Goal: Task Accomplishment & Management: Complete application form

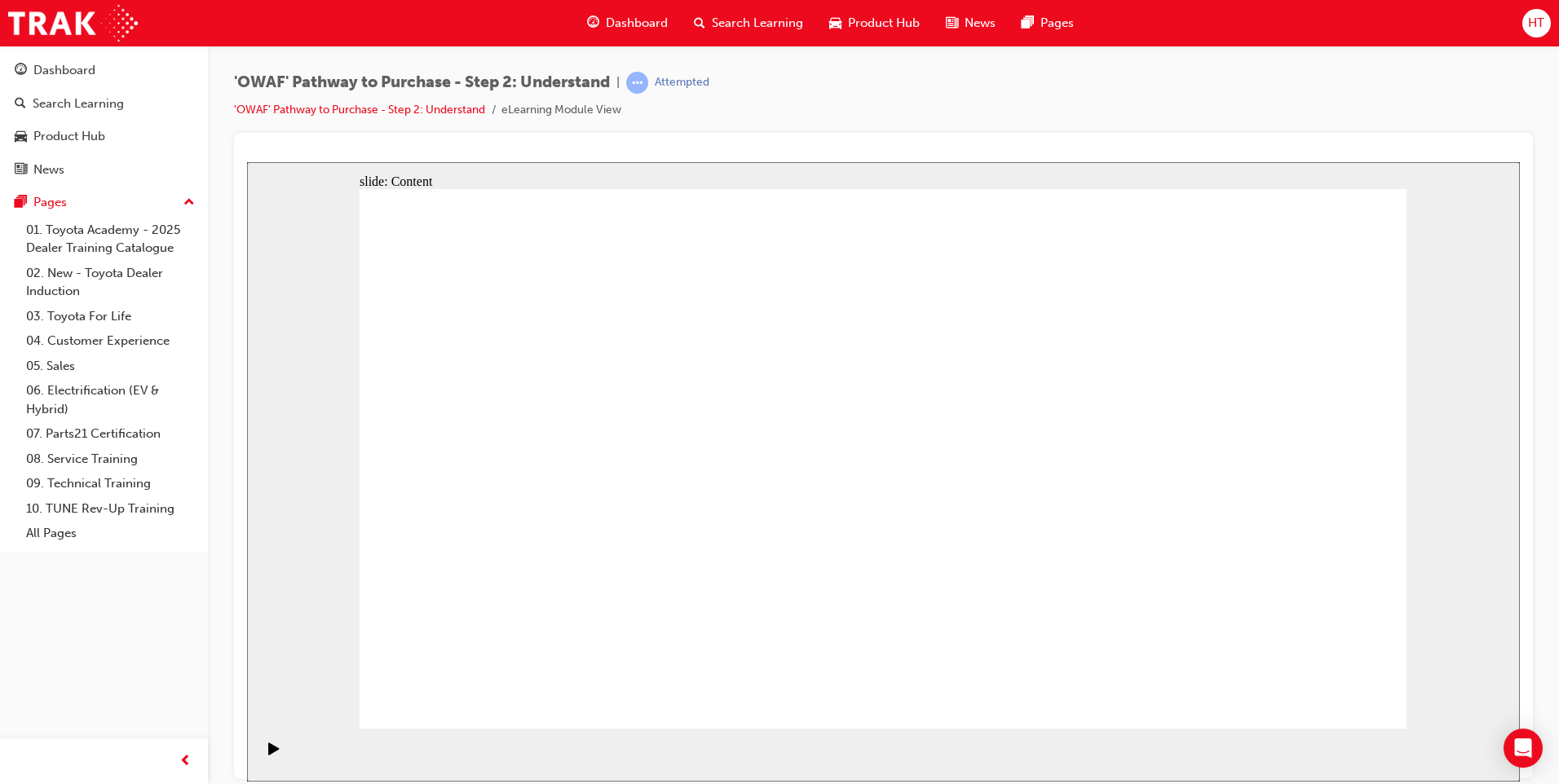
drag, startPoint x: 1282, startPoint y: 702, endPoint x: 1307, endPoint y: 697, distance: 25.5
drag, startPoint x: 1330, startPoint y: 705, endPoint x: 1315, endPoint y: 688, distance: 22.7
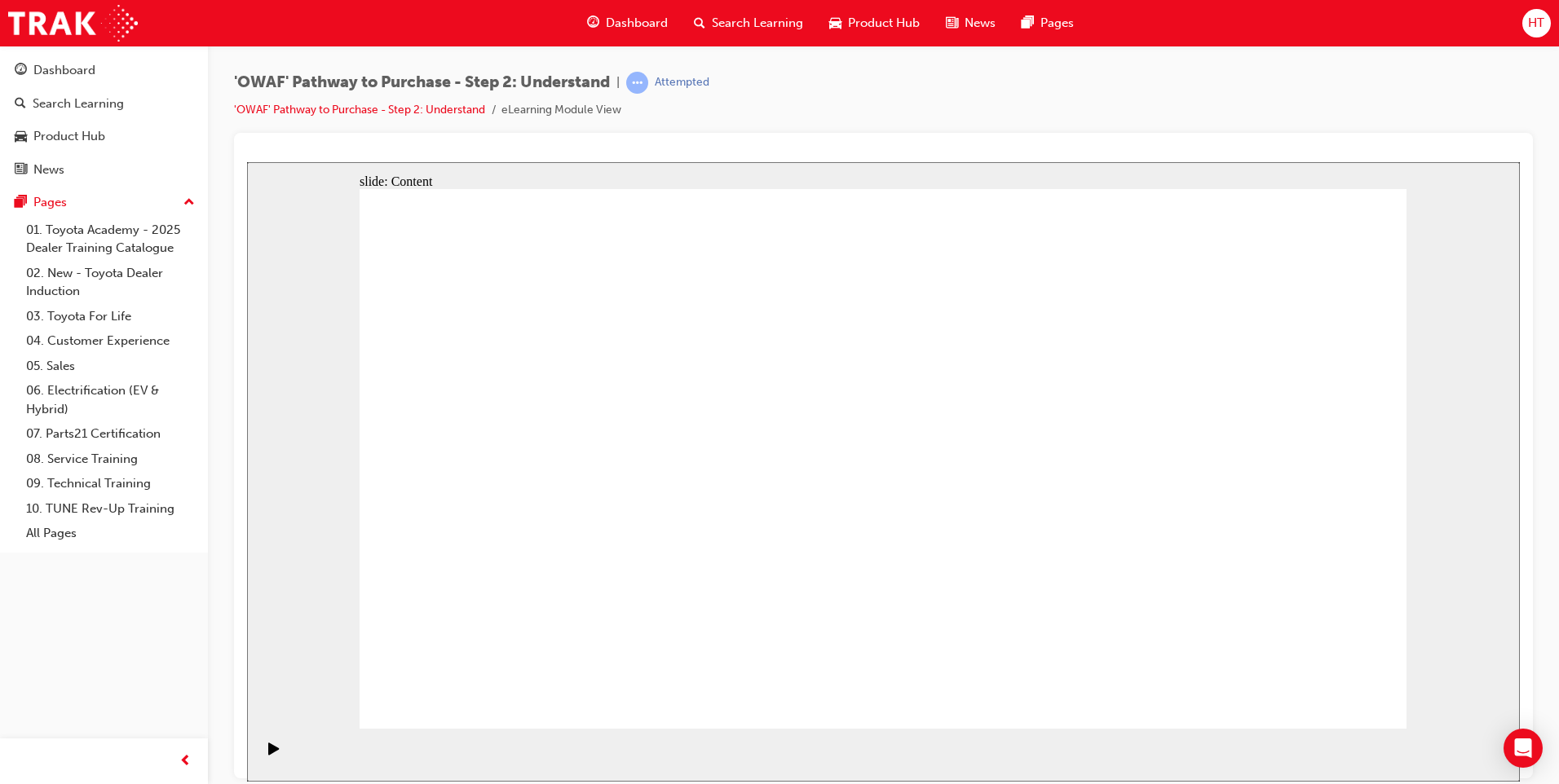
drag, startPoint x: 1312, startPoint y: 679, endPoint x: 1321, endPoint y: 688, distance: 12.7
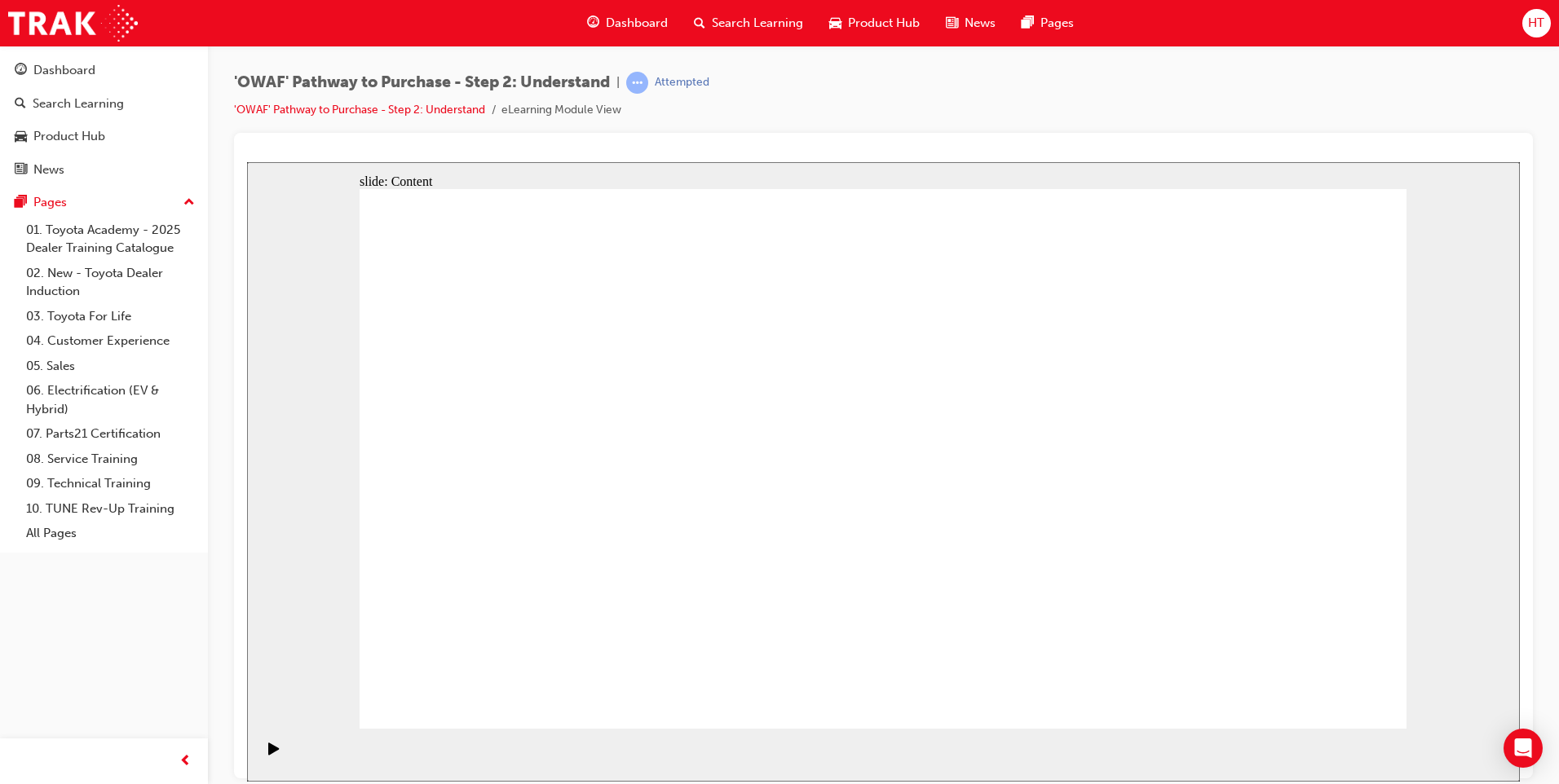
drag, startPoint x: 1303, startPoint y: 675, endPoint x: 1331, endPoint y: 699, distance: 36.9
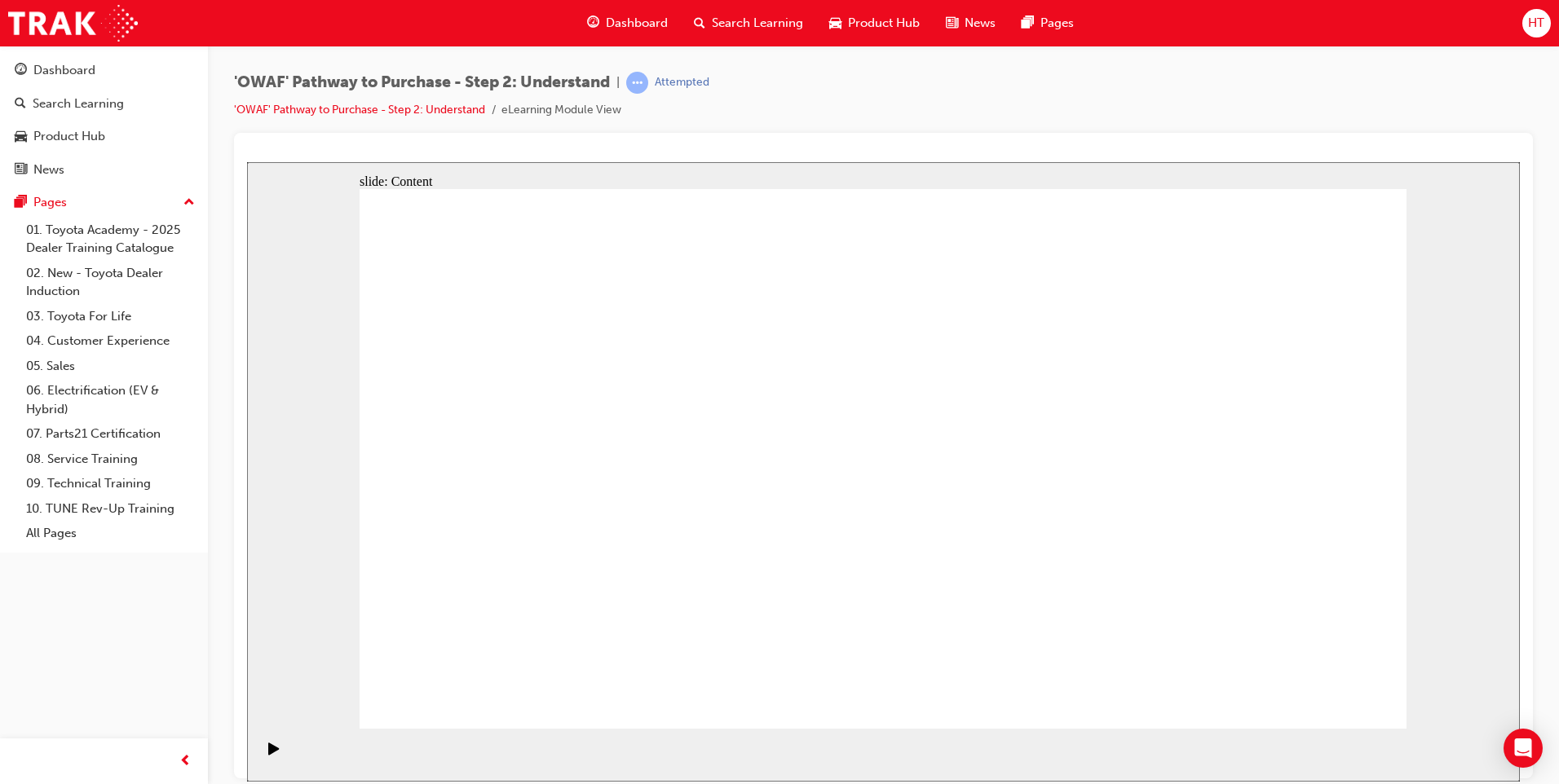
drag, startPoint x: 1311, startPoint y: 679, endPoint x: 1324, endPoint y: 697, distance: 22.2
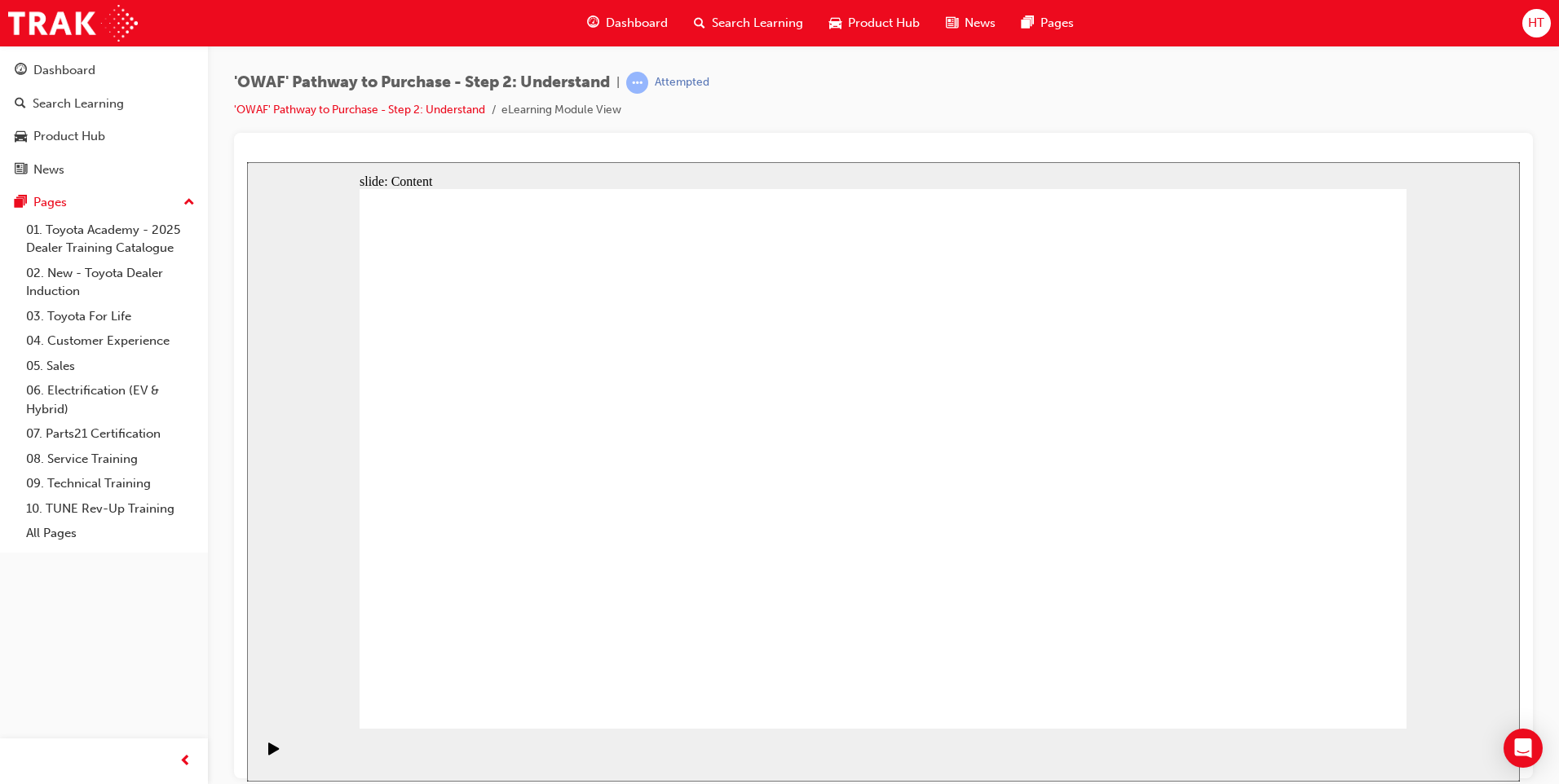
drag, startPoint x: 916, startPoint y: 403, endPoint x: 1802, endPoint y: 764, distance: 956.7
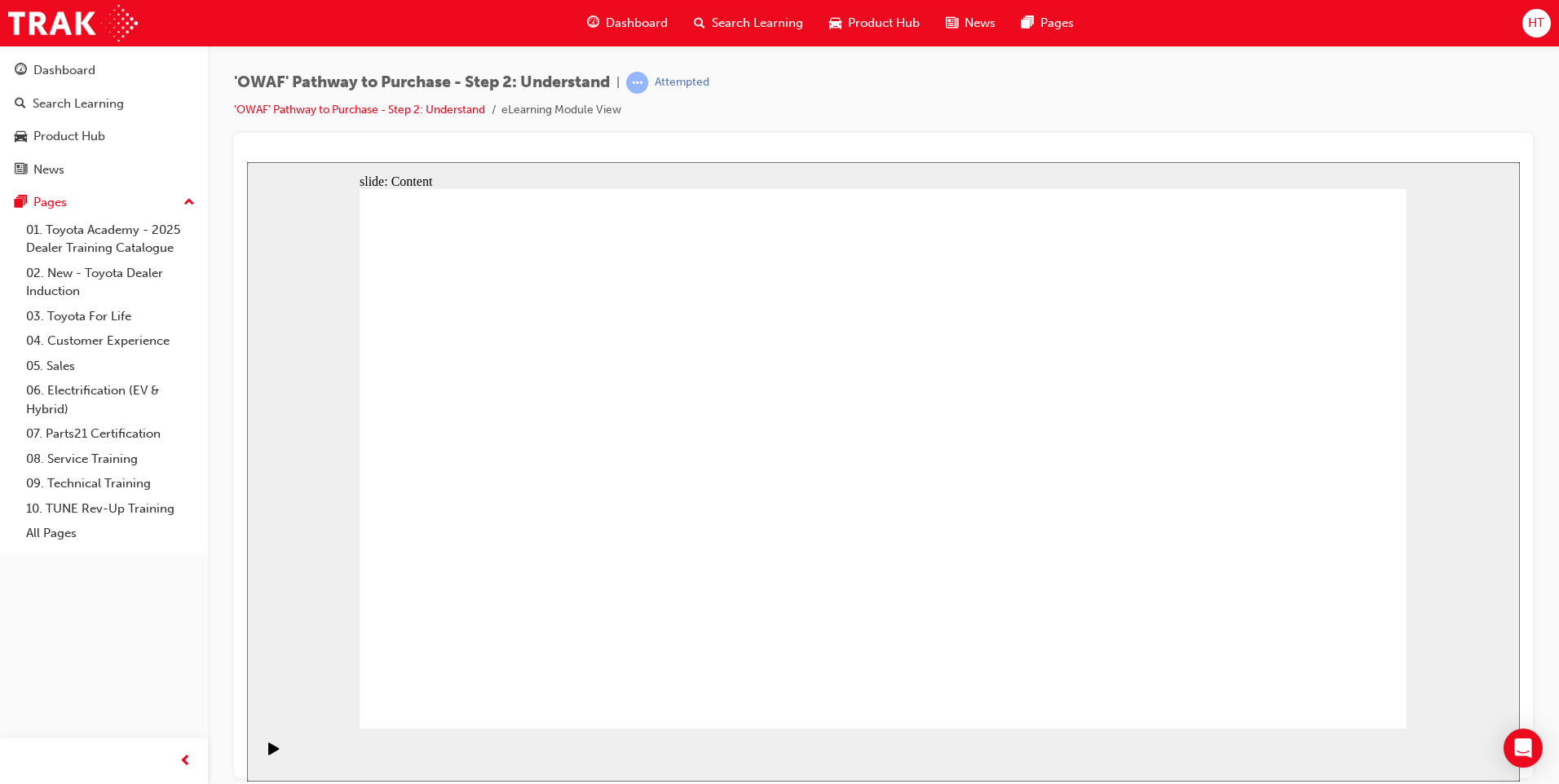
drag, startPoint x: 1279, startPoint y: 698, endPoint x: 1308, endPoint y: 687, distance: 31.0
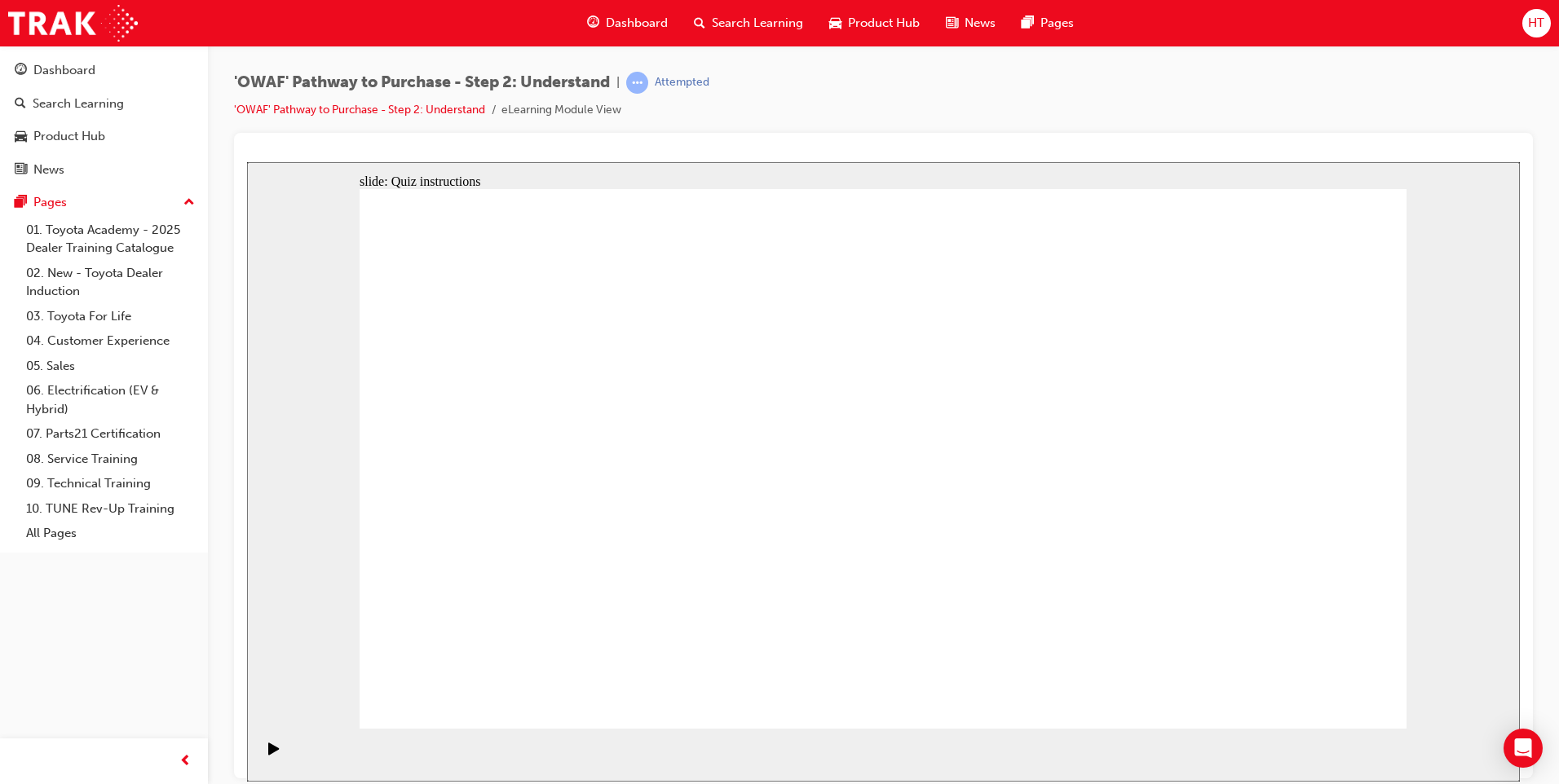
drag, startPoint x: 1205, startPoint y: 514, endPoint x: 573, endPoint y: 507, distance: 632.0
drag, startPoint x: 1215, startPoint y: 508, endPoint x: 601, endPoint y: 507, distance: 614.0
drag, startPoint x: 1172, startPoint y: 519, endPoint x: 874, endPoint y: 517, distance: 298.0
drag, startPoint x: 1195, startPoint y: 528, endPoint x: 879, endPoint y: 526, distance: 316.0
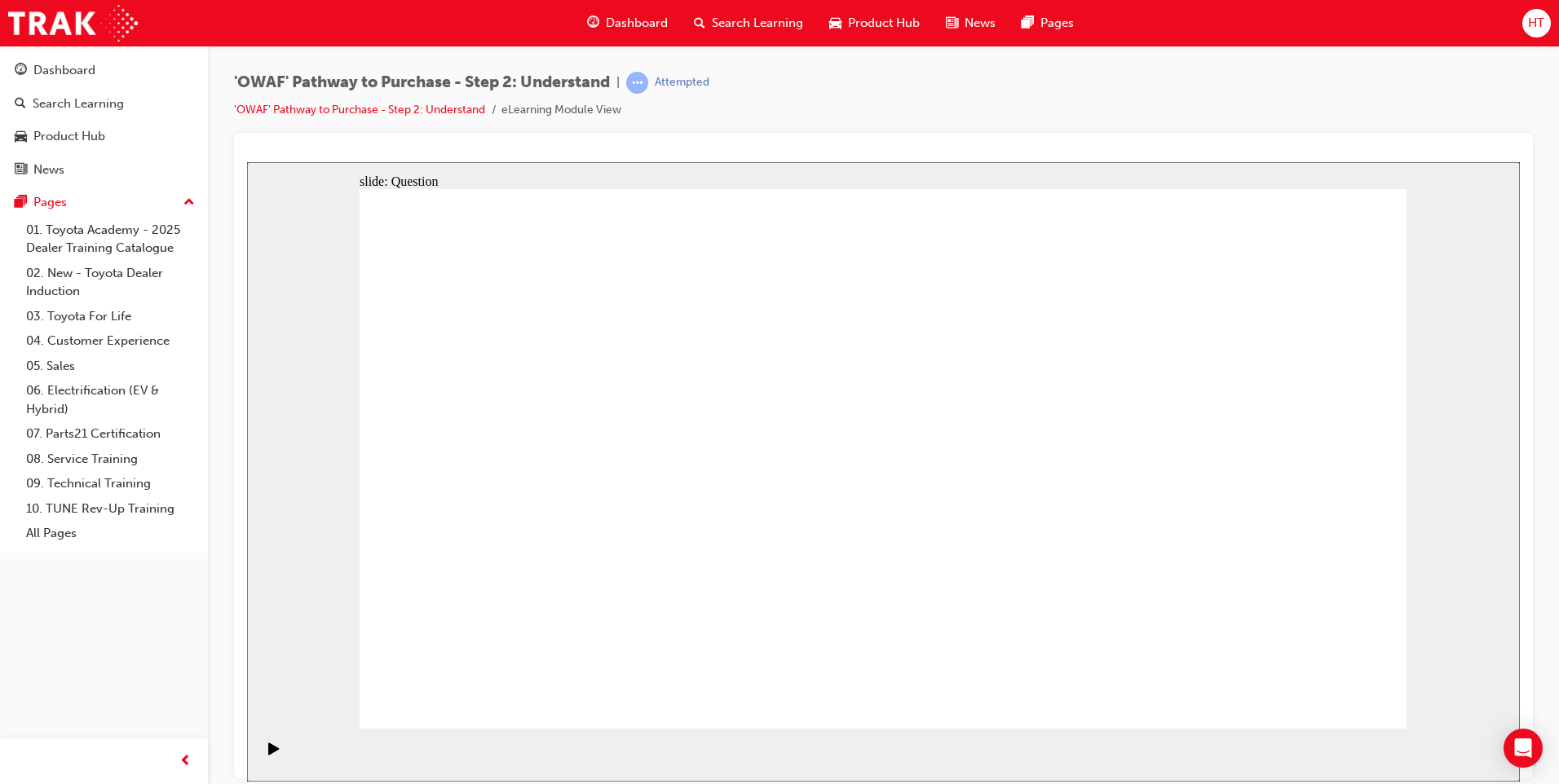
drag, startPoint x: 1216, startPoint y: 509, endPoint x: 860, endPoint y: 513, distance: 356.0
drag, startPoint x: 1194, startPoint y: 507, endPoint x: 540, endPoint y: 477, distance: 654.7
drag, startPoint x: 1185, startPoint y: 518, endPoint x: 554, endPoint y: 512, distance: 631.0
drag, startPoint x: 1210, startPoint y: 528, endPoint x: 574, endPoint y: 523, distance: 636.0
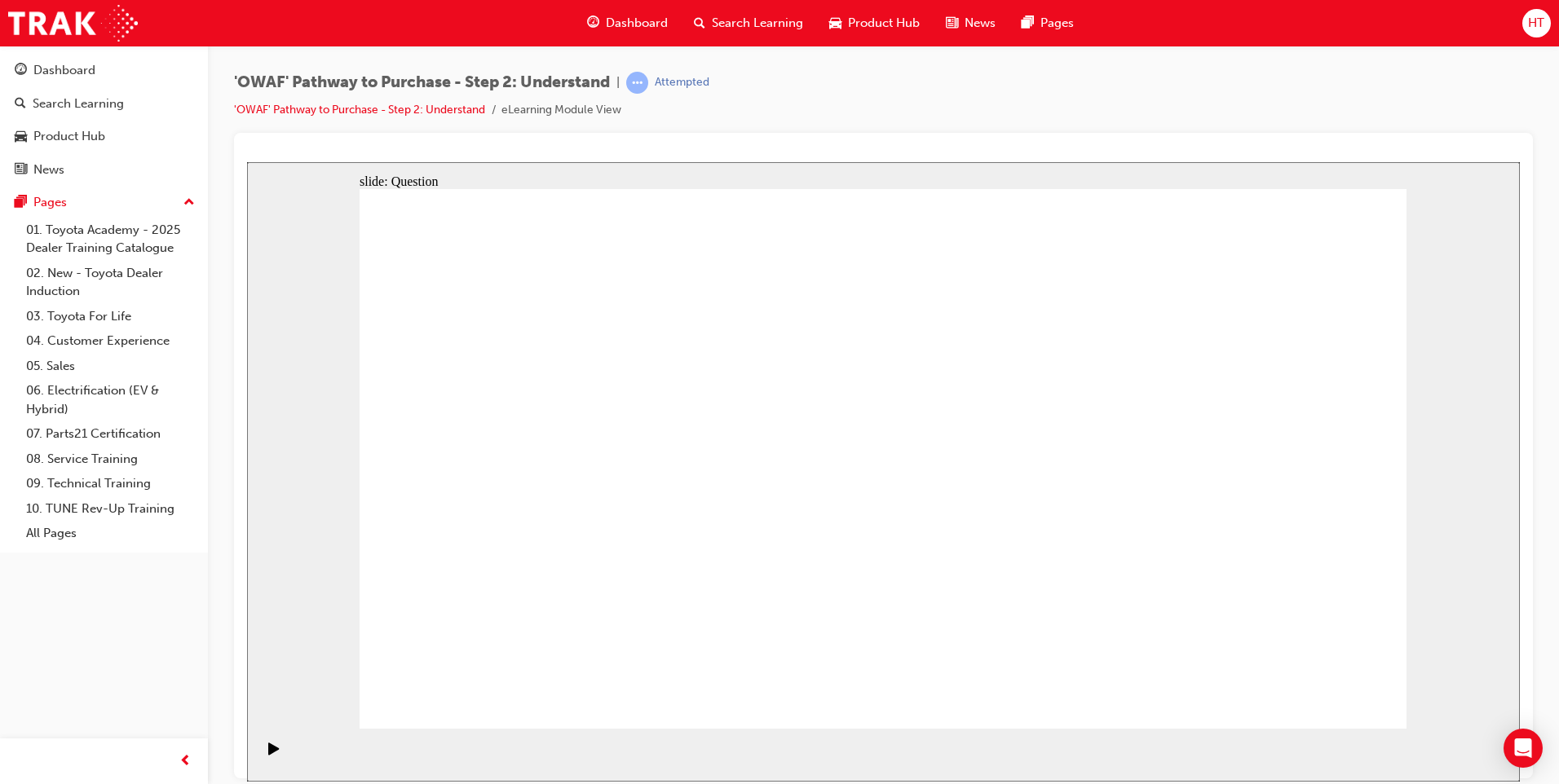
drag, startPoint x: 1195, startPoint y: 533, endPoint x: 882, endPoint y: 534, distance: 313.0
drag, startPoint x: 1211, startPoint y: 517, endPoint x: 574, endPoint y: 508, distance: 637.1
drag, startPoint x: 1223, startPoint y: 515, endPoint x: 892, endPoint y: 500, distance: 331.3
drag, startPoint x: 1198, startPoint y: 515, endPoint x: 876, endPoint y: 525, distance: 322.2
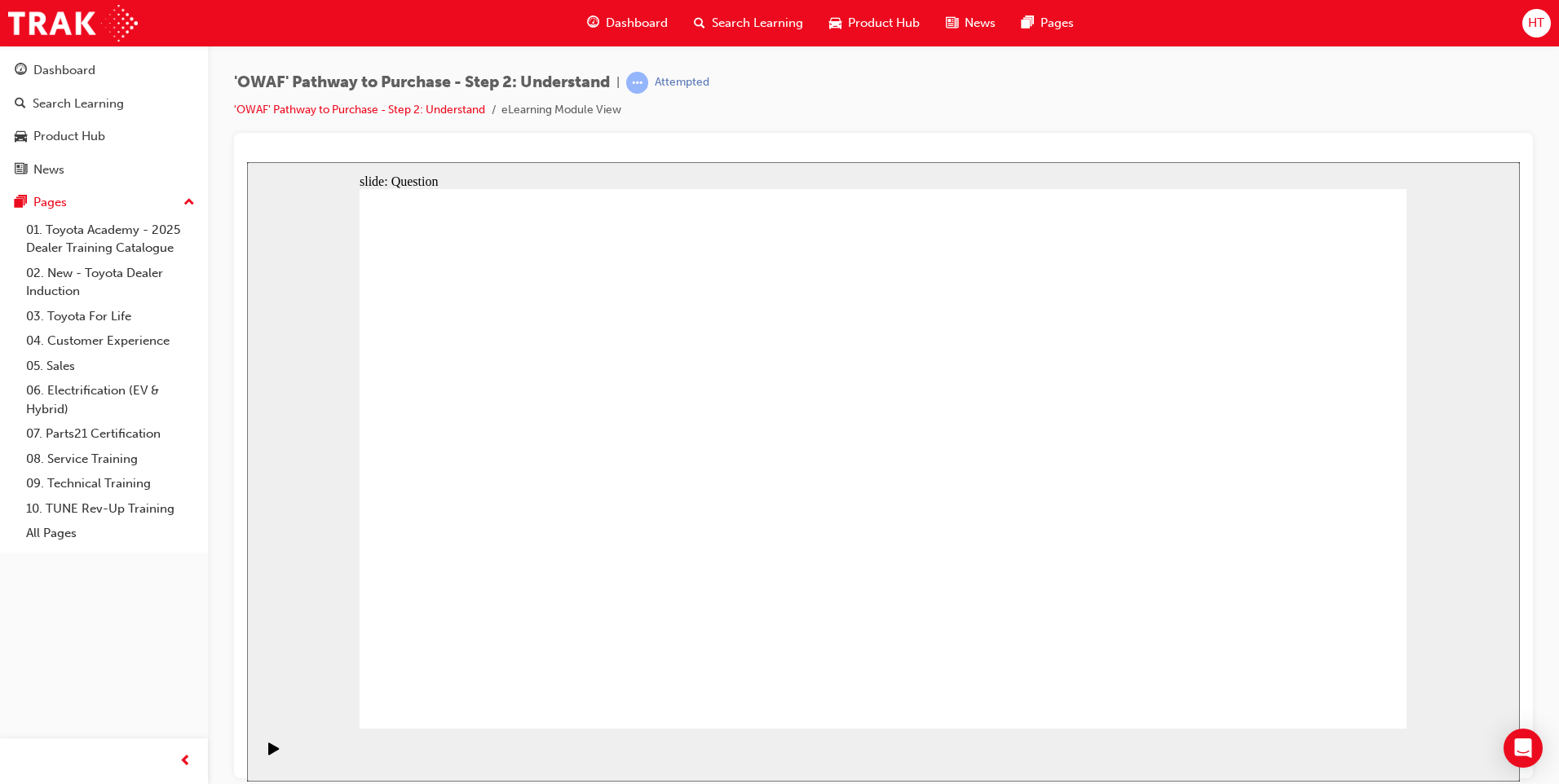
drag, startPoint x: 1221, startPoint y: 521, endPoint x: 913, endPoint y: 526, distance: 308.0
drag, startPoint x: 1219, startPoint y: 512, endPoint x: 594, endPoint y: 494, distance: 625.3
drag, startPoint x: 1214, startPoint y: 517, endPoint x: 595, endPoint y: 490, distance: 619.6
drag, startPoint x: 1221, startPoint y: 520, endPoint x: 510, endPoint y: 503, distance: 711.2
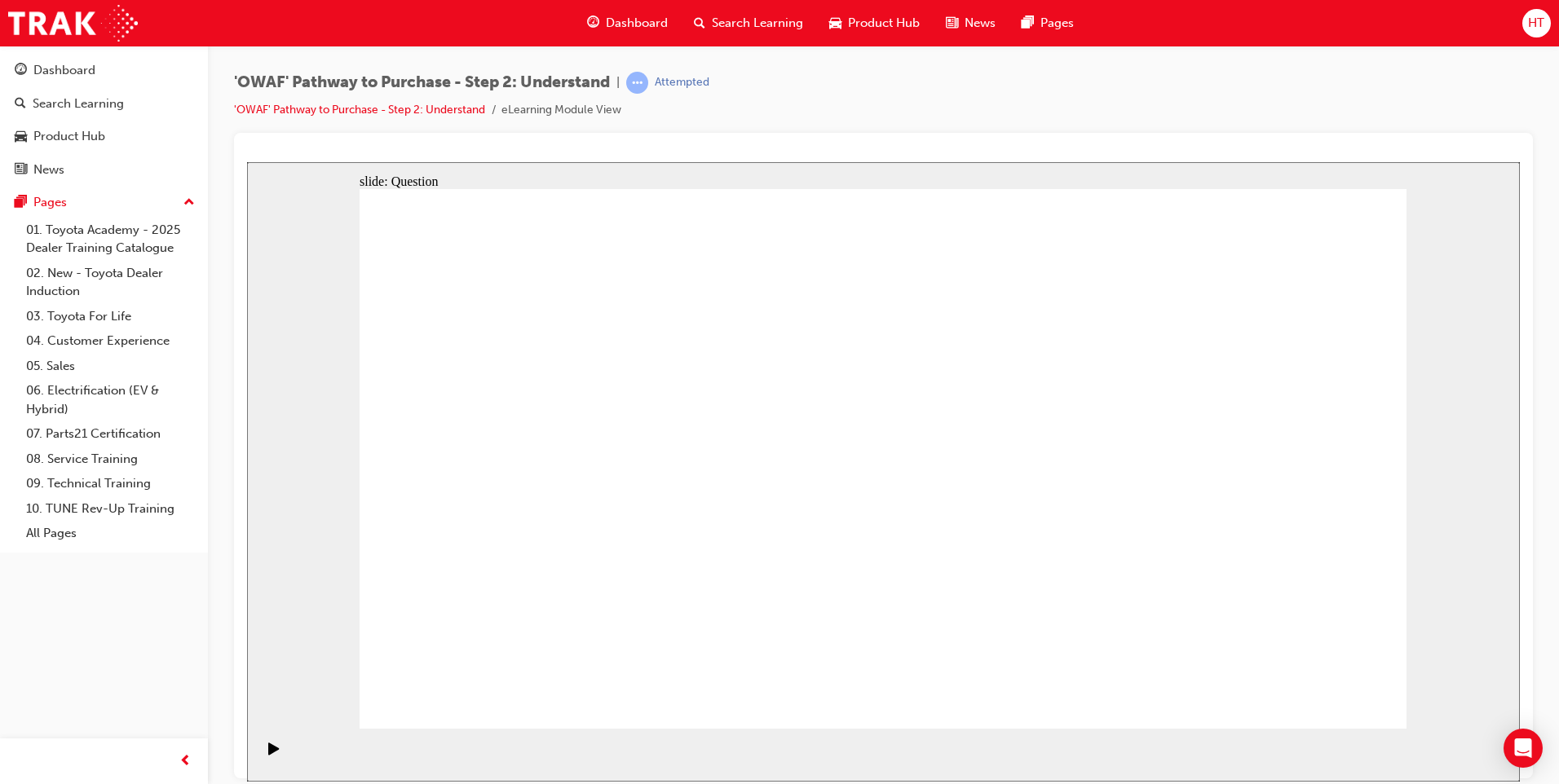
drag, startPoint x: 550, startPoint y: 625, endPoint x: 611, endPoint y: 408, distance: 225.4
drag, startPoint x: 765, startPoint y: 675, endPoint x: 845, endPoint y: 405, distance: 281.6
drag, startPoint x: 953, startPoint y: 580, endPoint x: 1068, endPoint y: 414, distance: 201.9
drag, startPoint x: 1103, startPoint y: 671, endPoint x: 834, endPoint y: 460, distance: 341.9
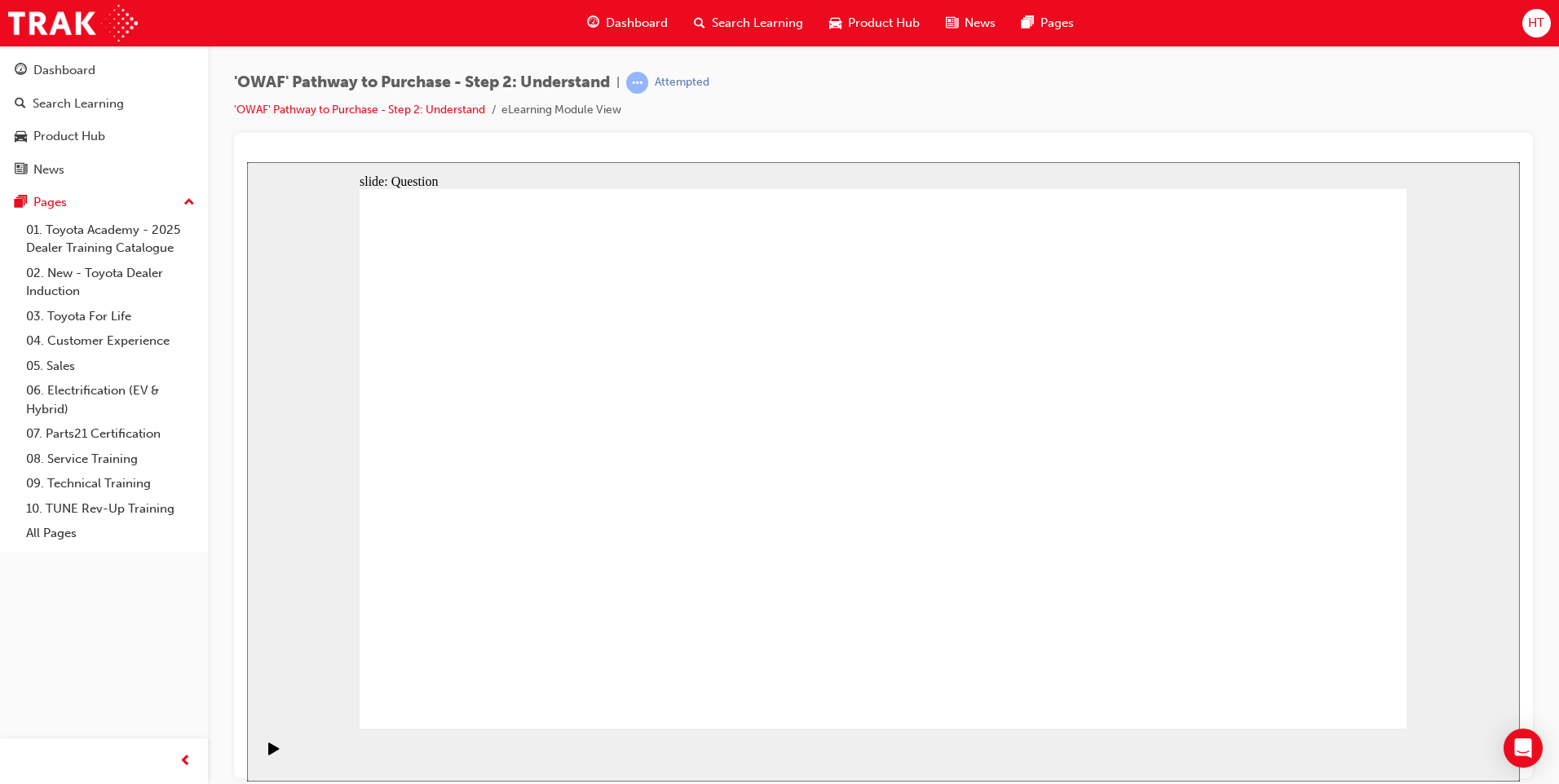
checkbox input "true"
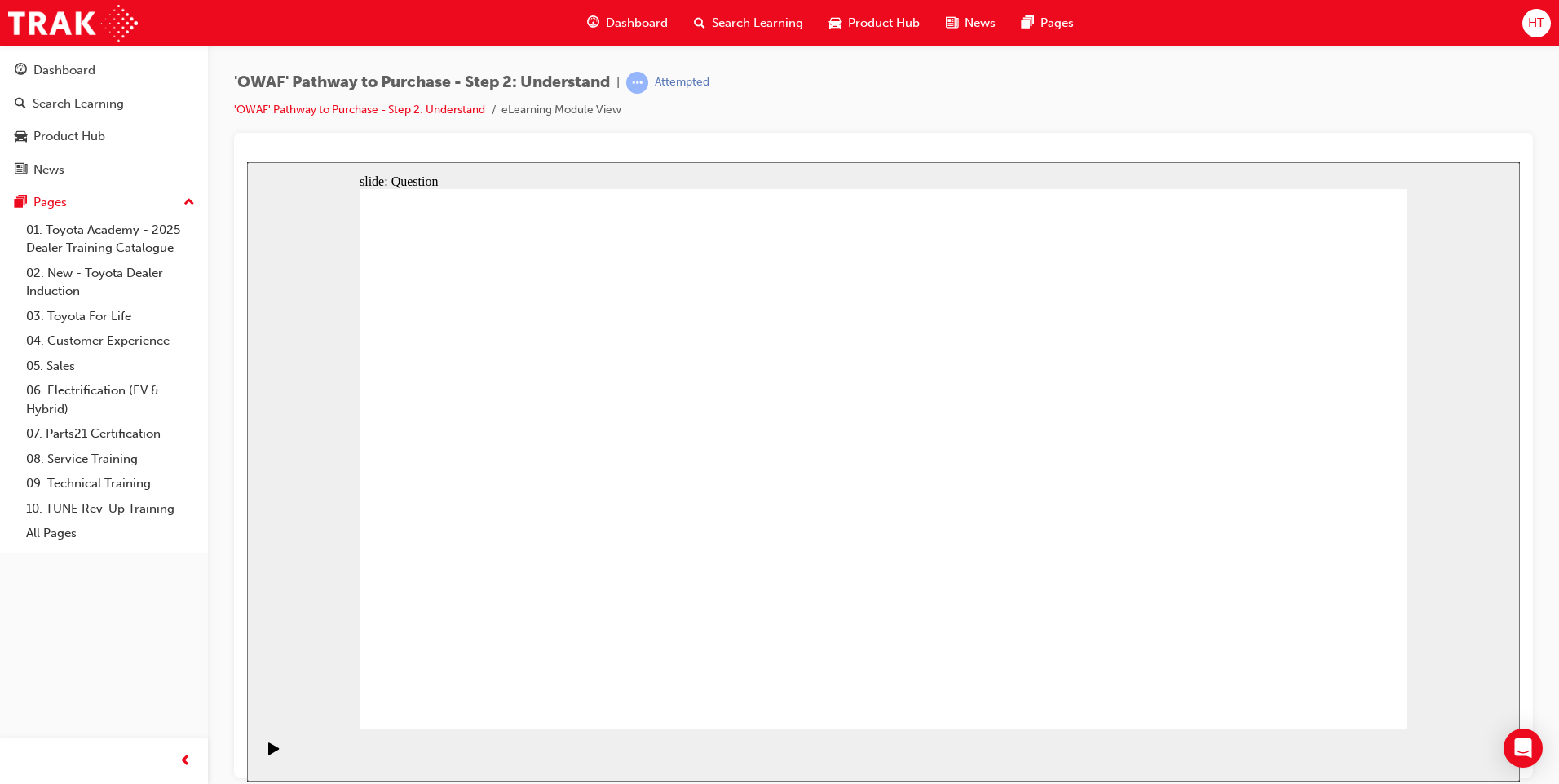
checkbox input "true"
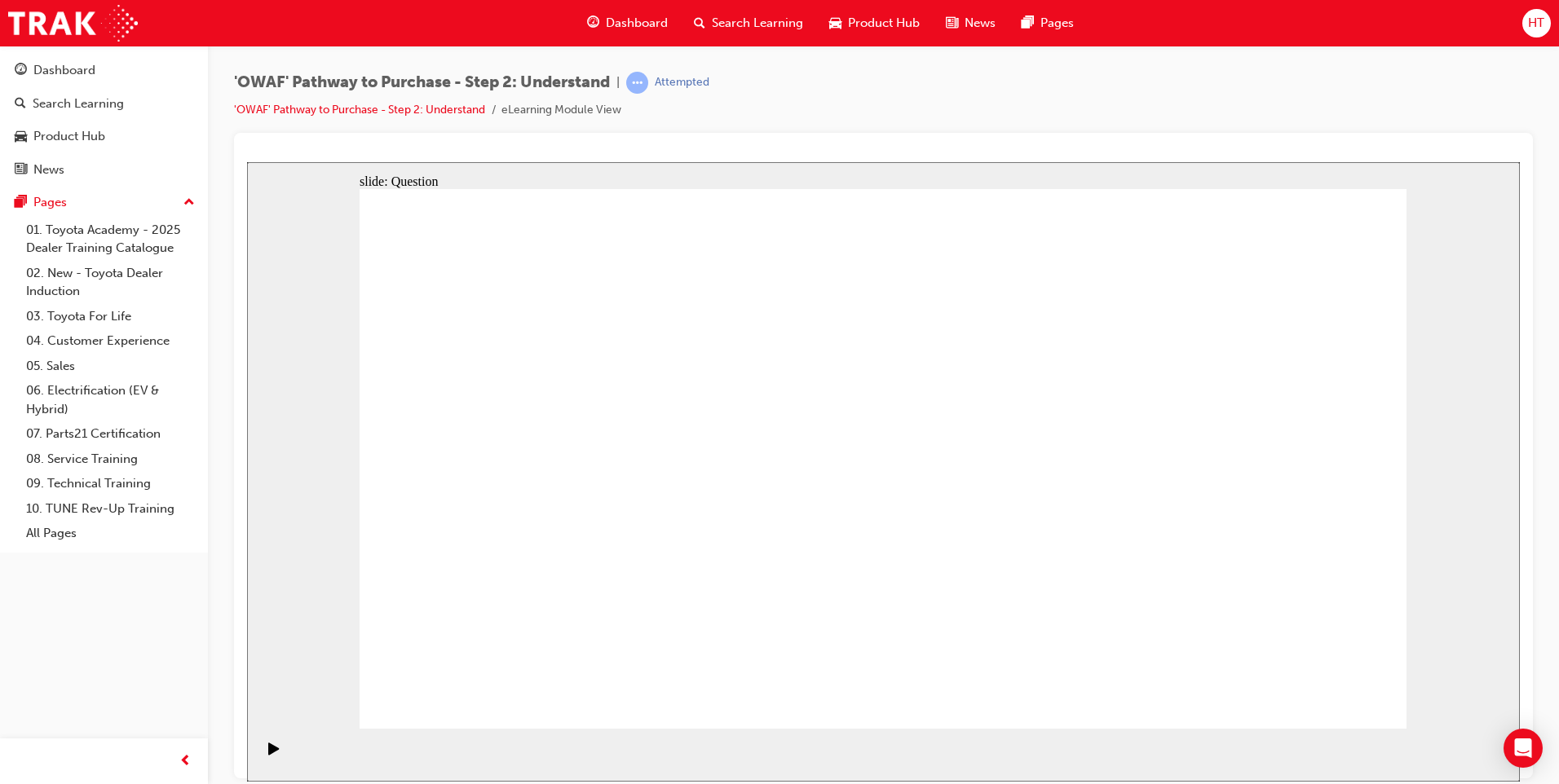
checkbox input "false"
checkbox input "true"
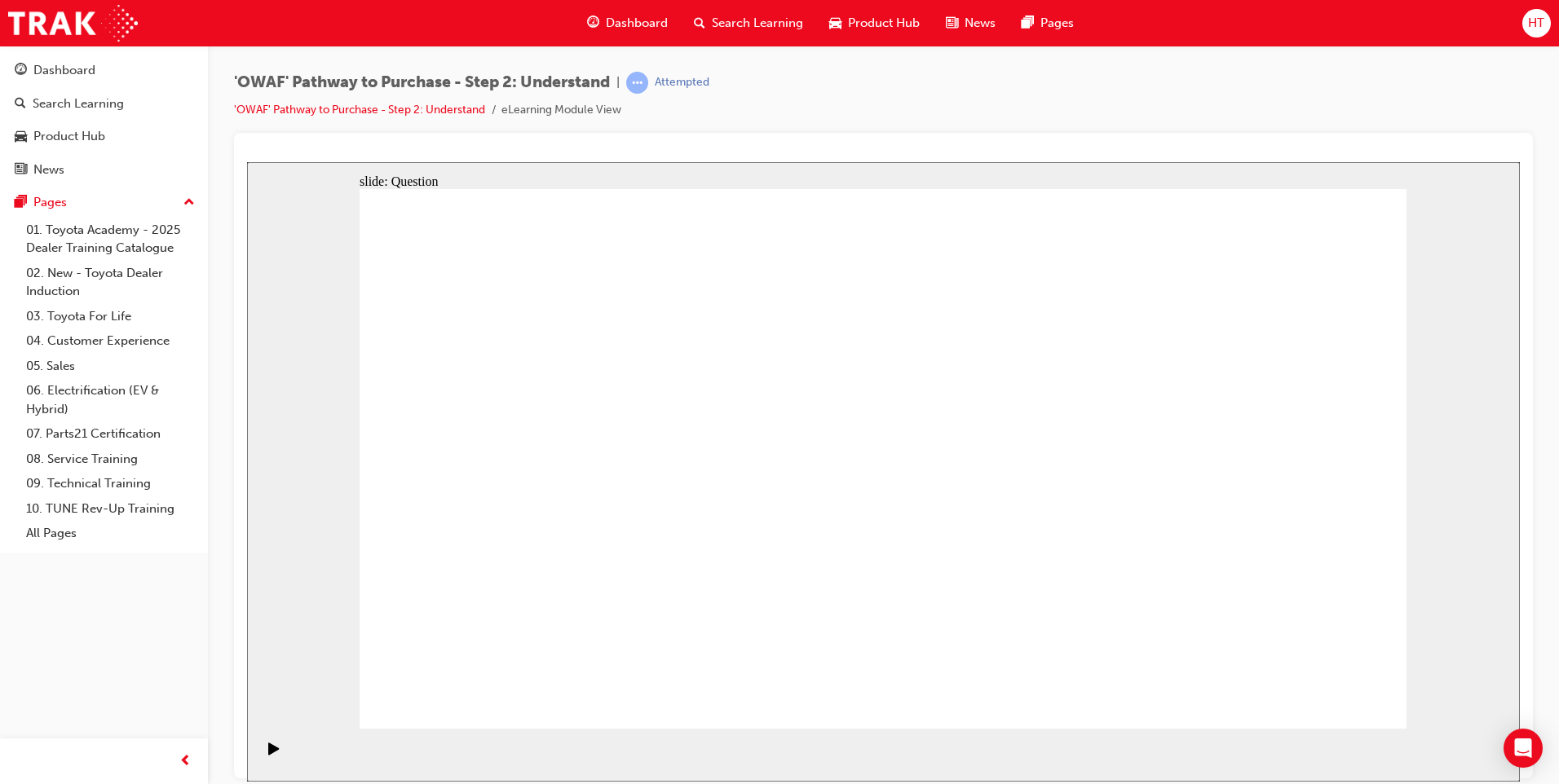
checkbox input "true"
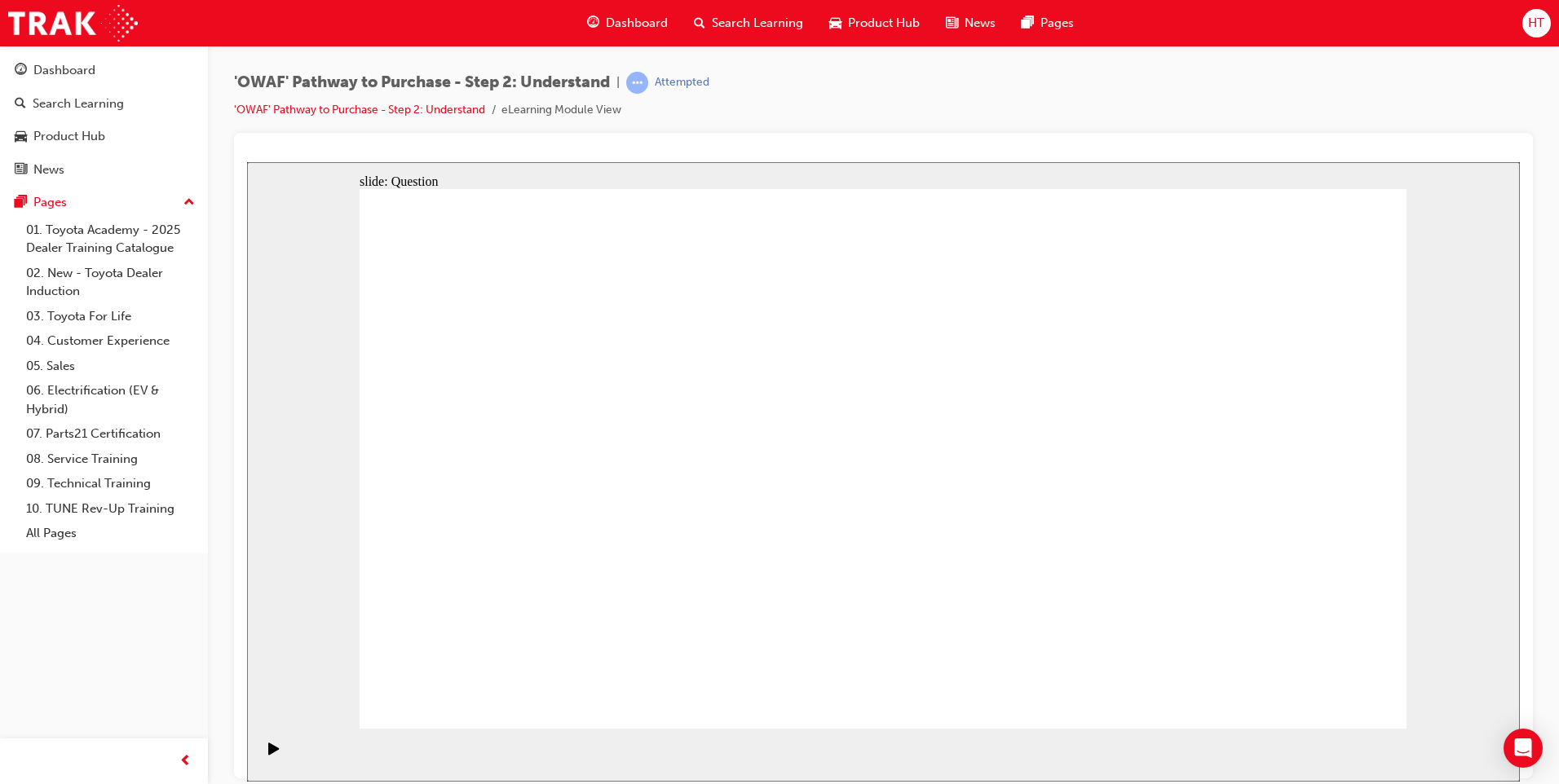
checkbox input "false"
radio input "true"
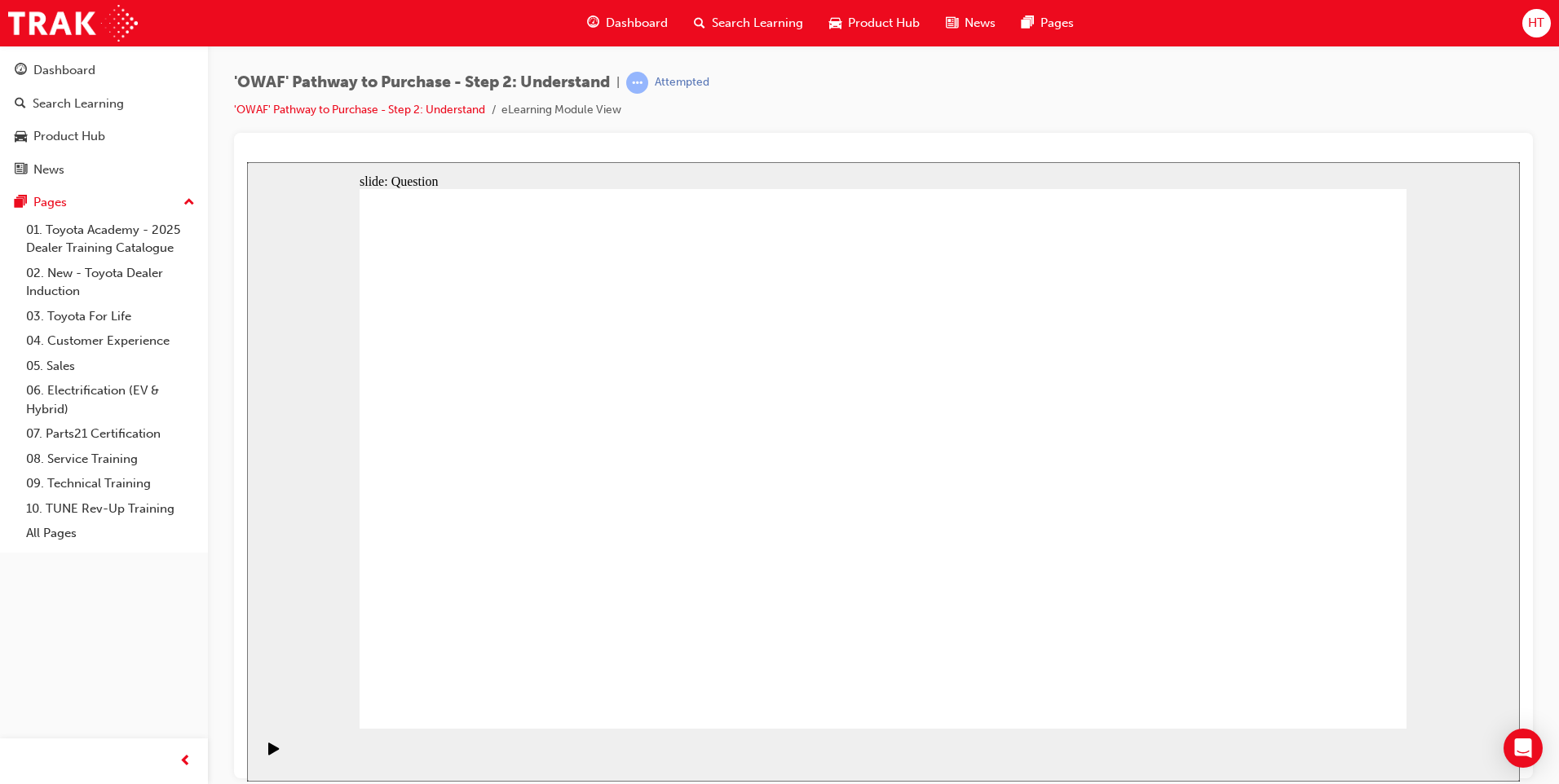
drag, startPoint x: 874, startPoint y: 396, endPoint x: 465, endPoint y: 601, distance: 457.5
drag, startPoint x: 983, startPoint y: 391, endPoint x: 565, endPoint y: 591, distance: 463.4
drag, startPoint x: 1115, startPoint y: 398, endPoint x: 712, endPoint y: 599, distance: 450.3
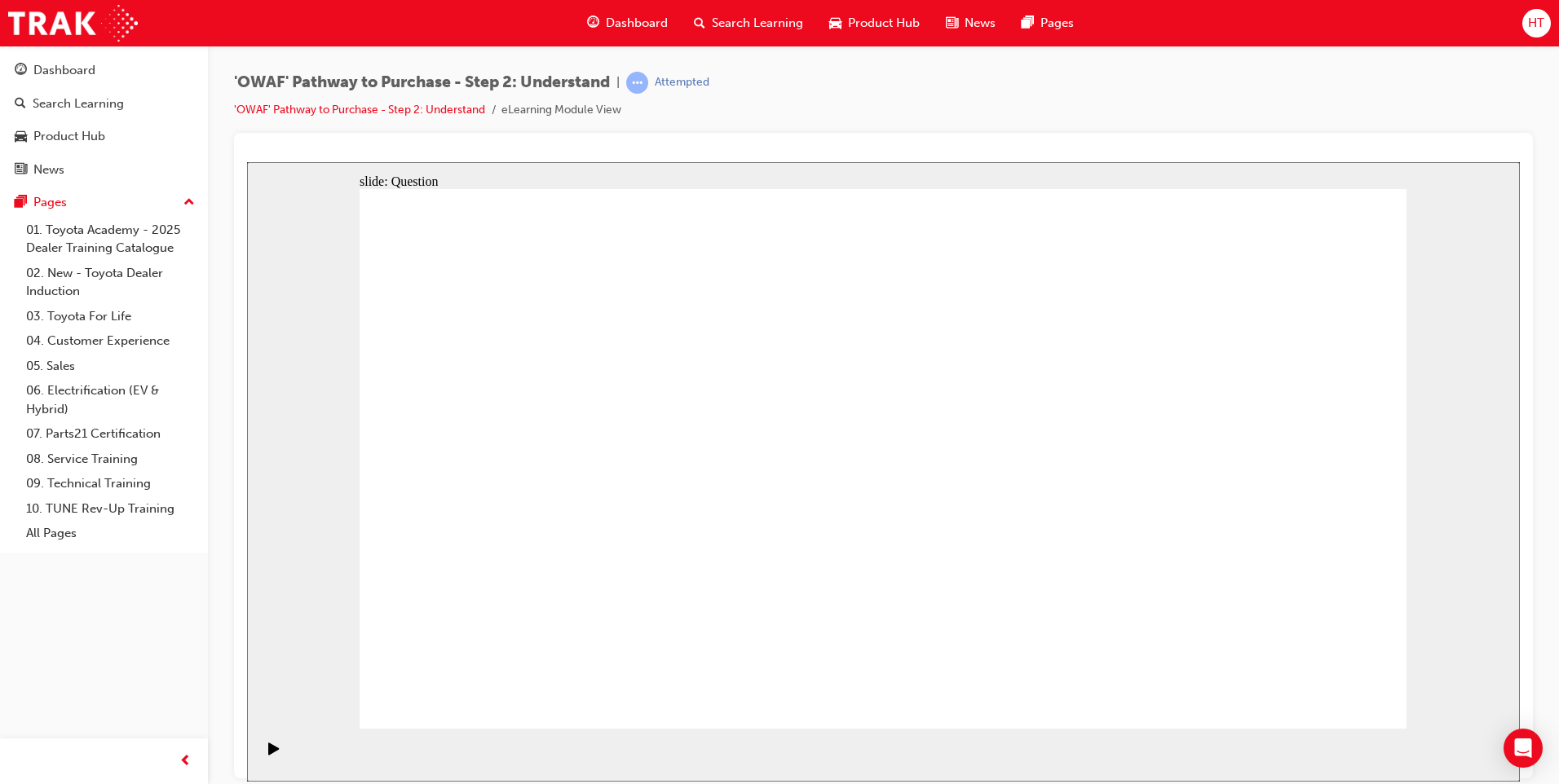
drag, startPoint x: 1268, startPoint y: 403, endPoint x: 736, endPoint y: 602, distance: 568.0
drag, startPoint x: 553, startPoint y: 402, endPoint x: 862, endPoint y: 614, distance: 374.7
drag, startPoint x: 1245, startPoint y: 390, endPoint x: 1116, endPoint y: 470, distance: 151.8
drag, startPoint x: 1169, startPoint y: 401, endPoint x: 957, endPoint y: 607, distance: 295.6
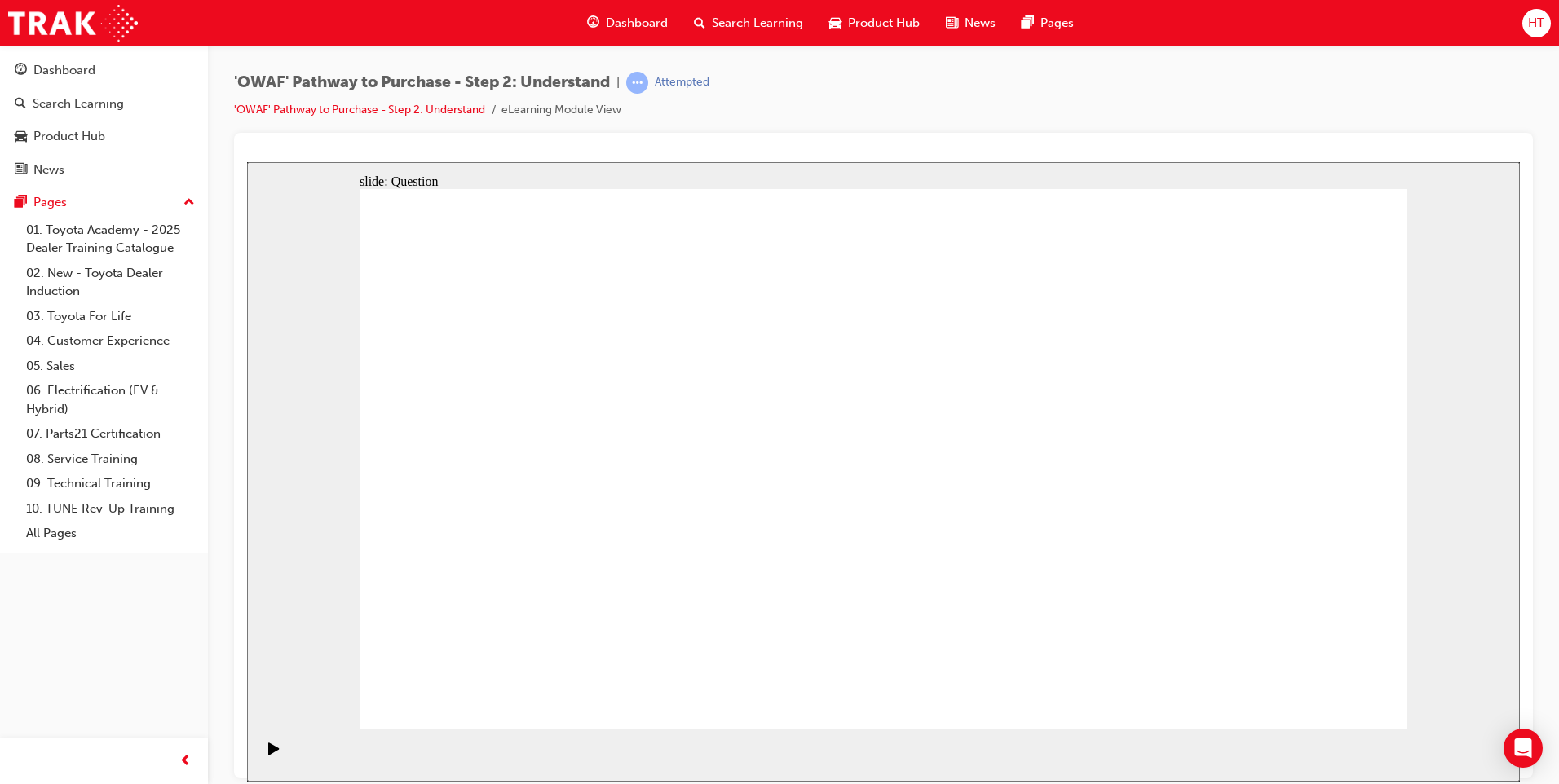
drag, startPoint x: 766, startPoint y: 404, endPoint x: 1180, endPoint y: 600, distance: 458.1
drag, startPoint x: 679, startPoint y: 387, endPoint x: 1305, endPoint y: 586, distance: 656.9
drag, startPoint x: 448, startPoint y: 409, endPoint x: 1079, endPoint y: 617, distance: 664.4
